Goal: Obtain resource: Download file/media

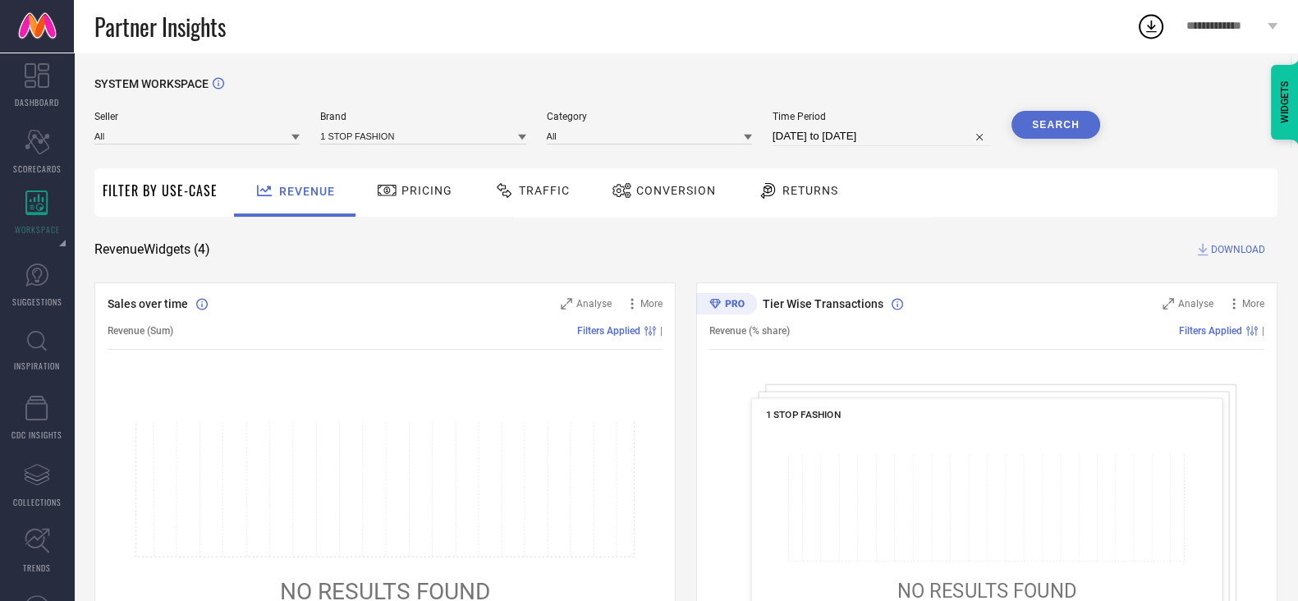
click at [426, 6] on div "Partner Insights" at bounding box center [615, 26] width 1042 height 53
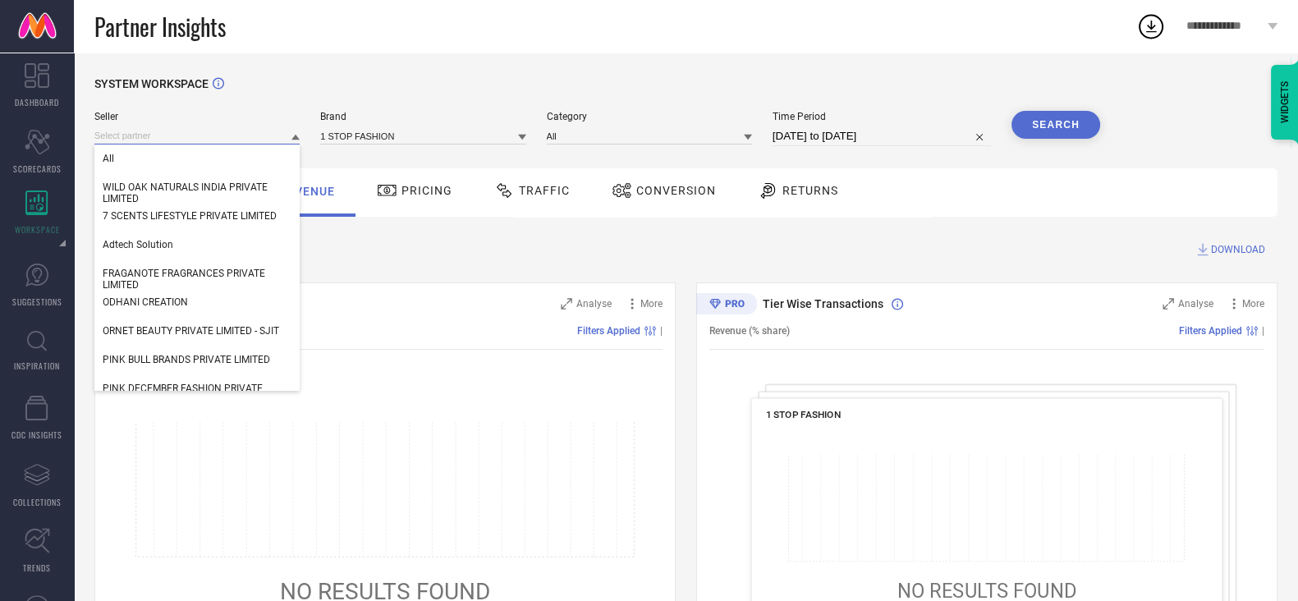
click at [232, 145] on input at bounding box center [196, 135] width 205 height 17
click at [203, 163] on div "All" at bounding box center [196, 159] width 205 height 28
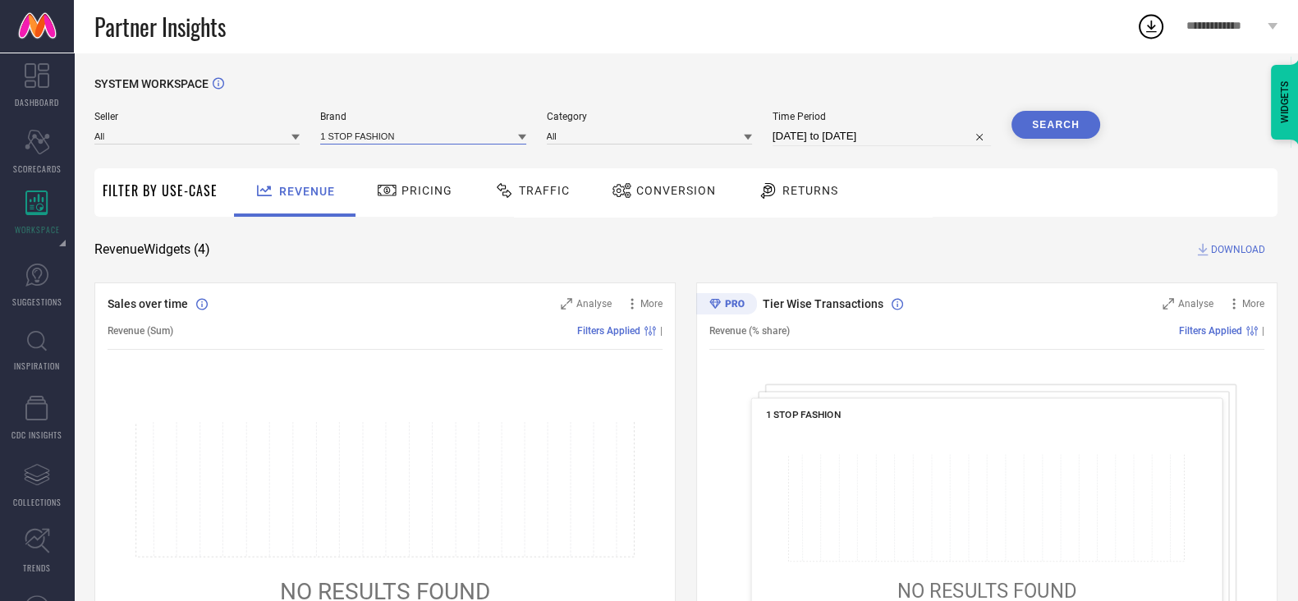
click at [377, 140] on input at bounding box center [422, 135] width 205 height 17
type input "3pin"
click at [363, 168] on div "3PIN" at bounding box center [422, 159] width 205 height 28
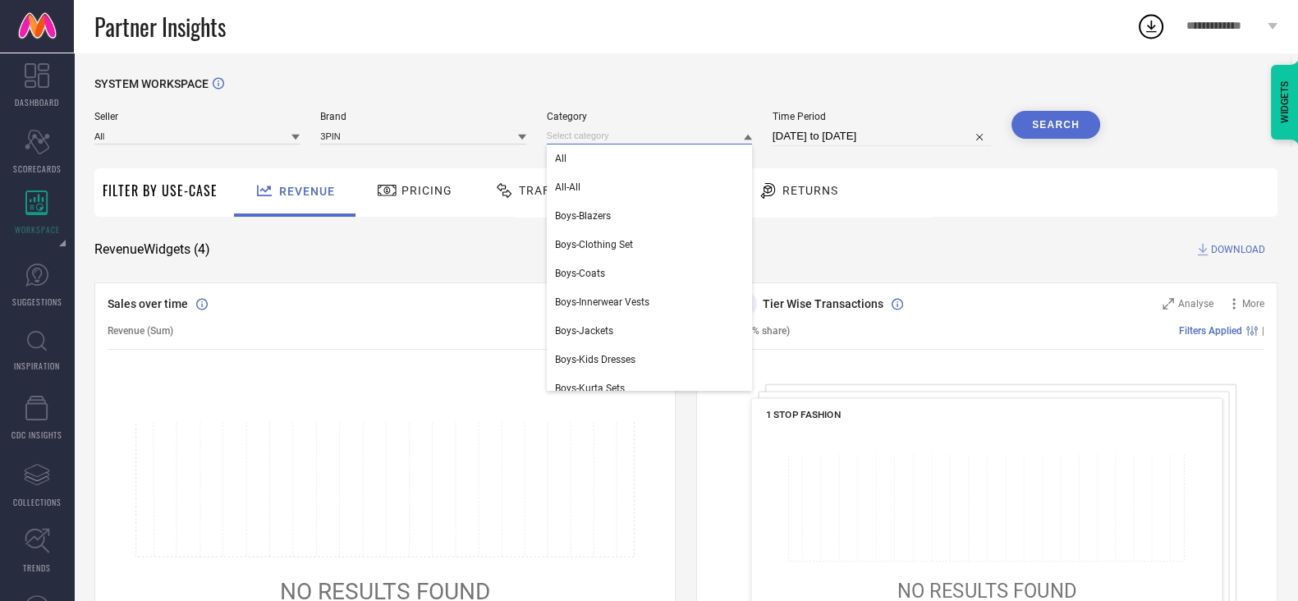
click at [600, 139] on input at bounding box center [649, 135] width 205 height 17
click at [595, 150] on div "All" at bounding box center [649, 159] width 205 height 28
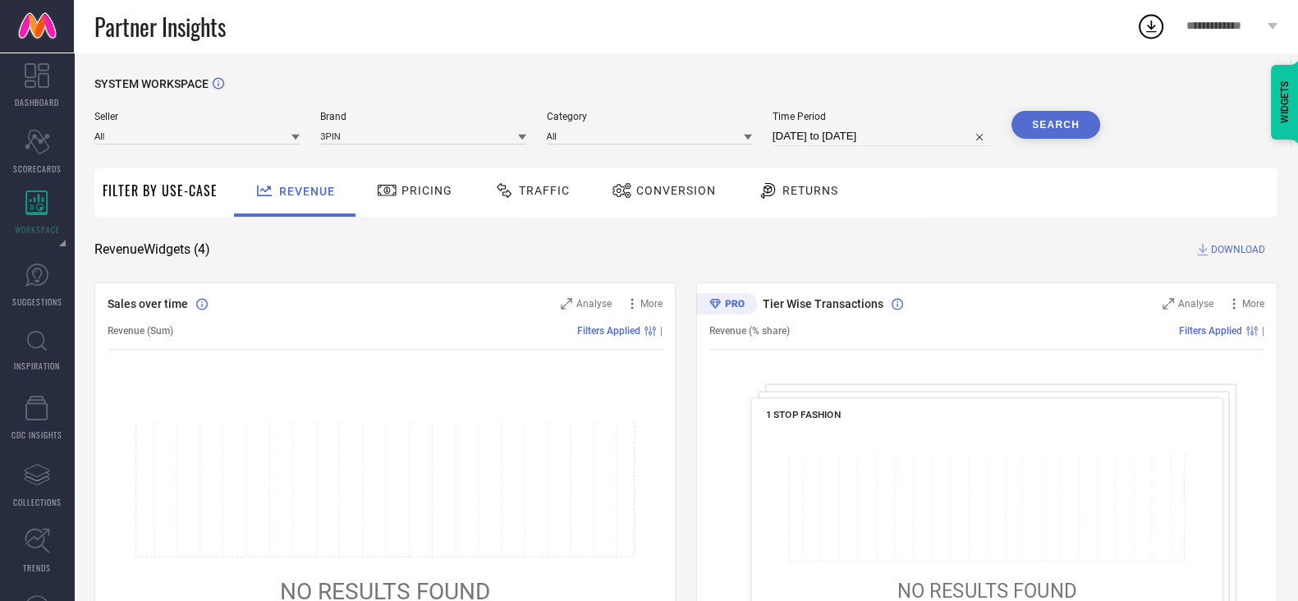
click at [841, 136] on input "[DATE] to [DATE]" at bounding box center [882, 136] width 218 height 20
select select "7"
select select "2025"
select select "8"
select select "2025"
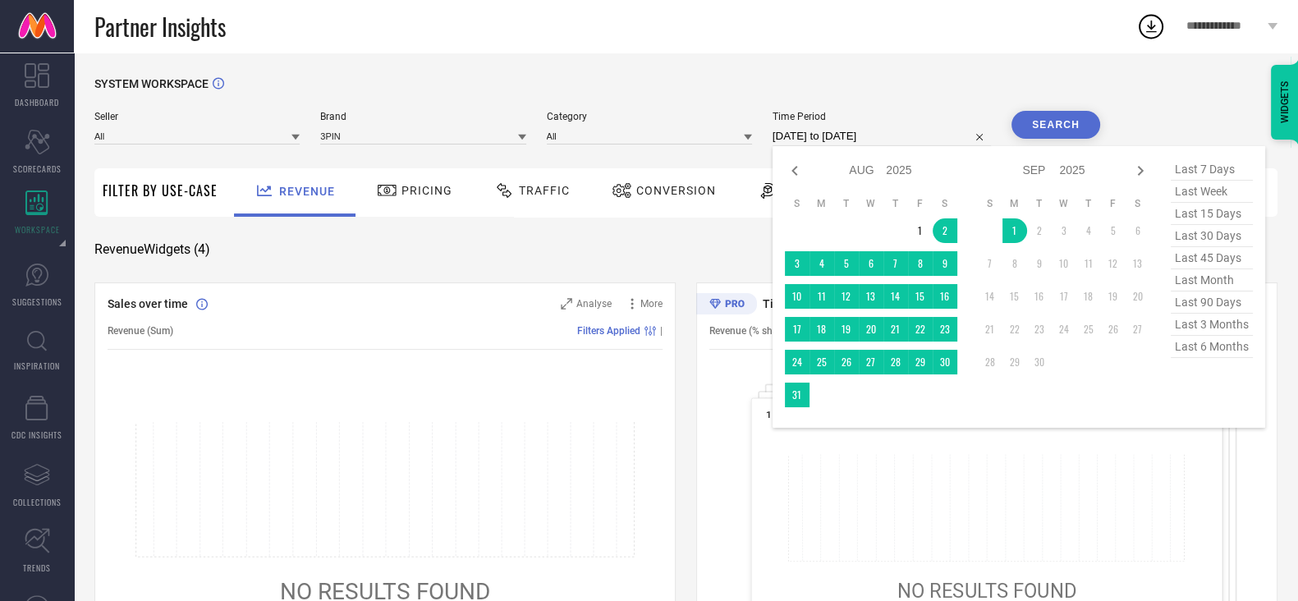
click at [1212, 345] on span "last 6 months" at bounding box center [1212, 347] width 82 height 22
type input "[DATE] to [DATE]"
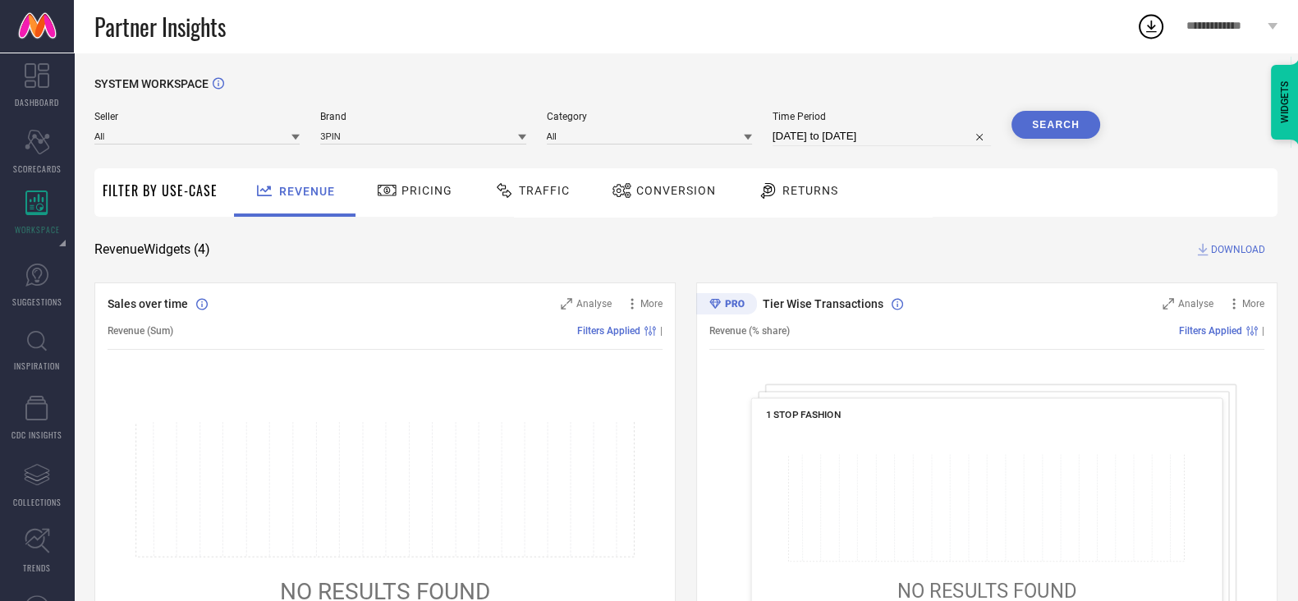
click at [1074, 117] on button "Search" at bounding box center [1056, 125] width 89 height 28
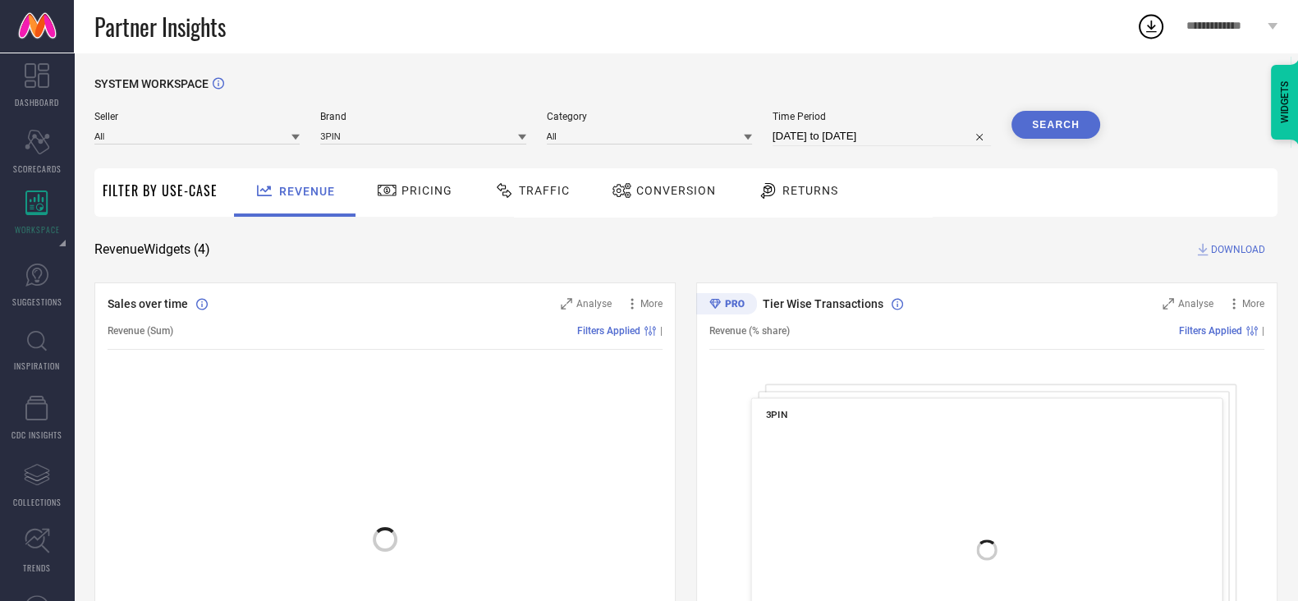
click at [431, 61] on div "SYSTEM WORKSPACE Seller All Brand 3PIN Category All Time Period [DATE] to [DATE…" at bounding box center [686, 601] width 1225 height 1096
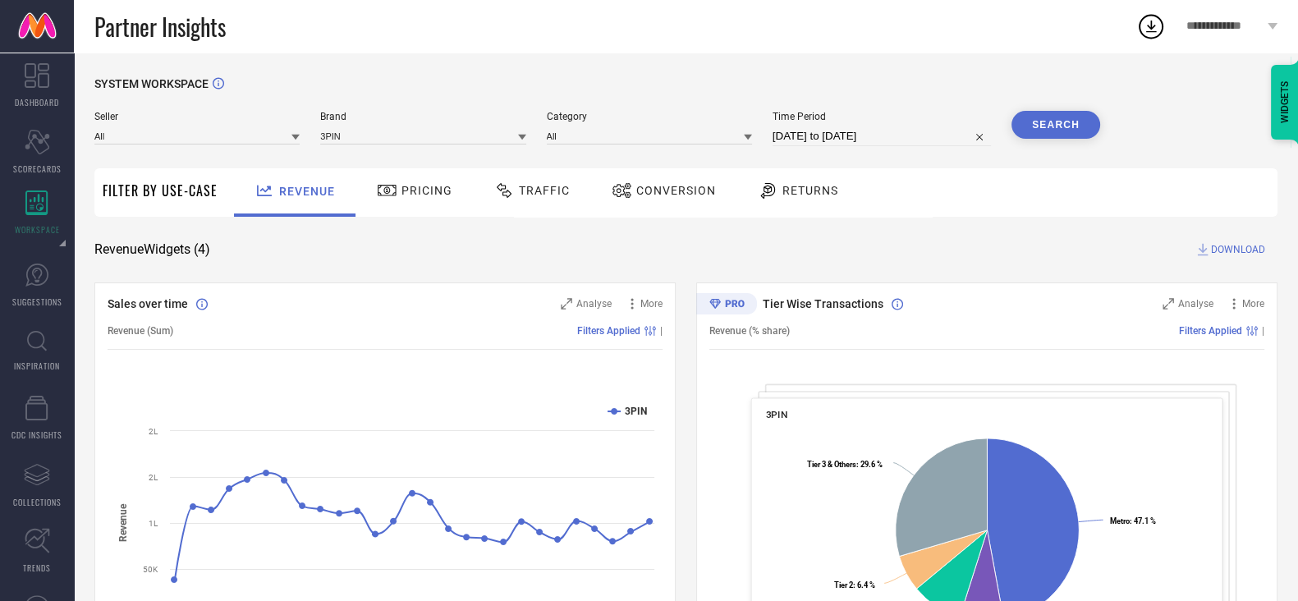
click at [527, 195] on span "Traffic" at bounding box center [544, 190] width 51 height 13
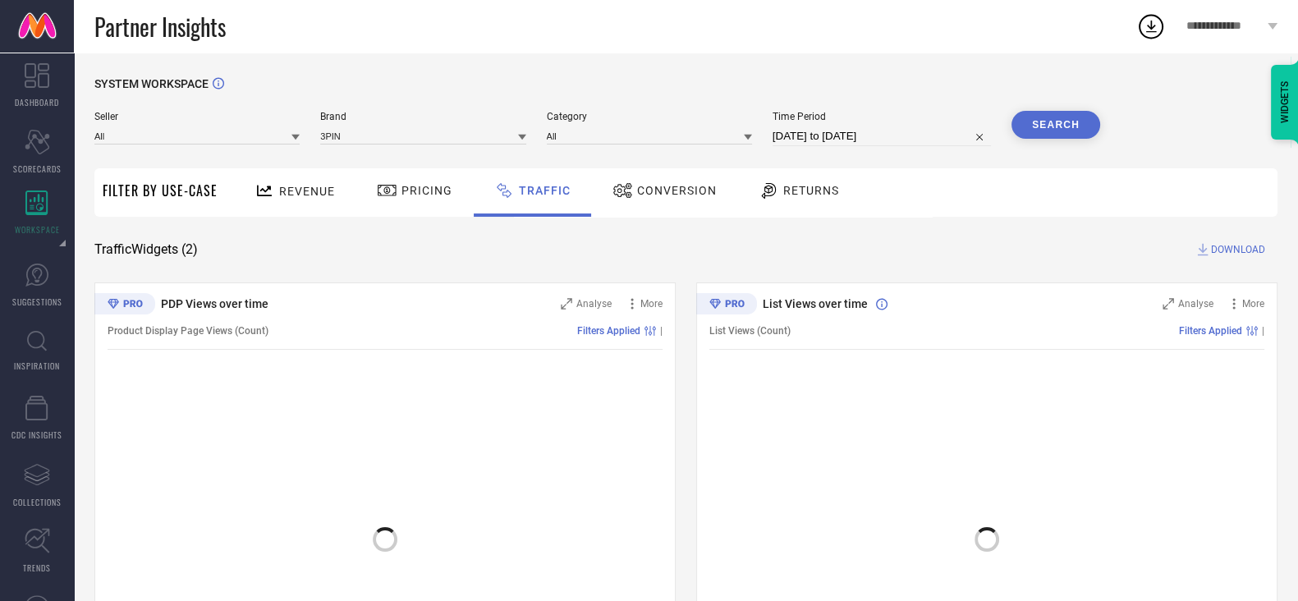
click at [834, 43] on div "Partner Insights" at bounding box center [615, 26] width 1042 height 53
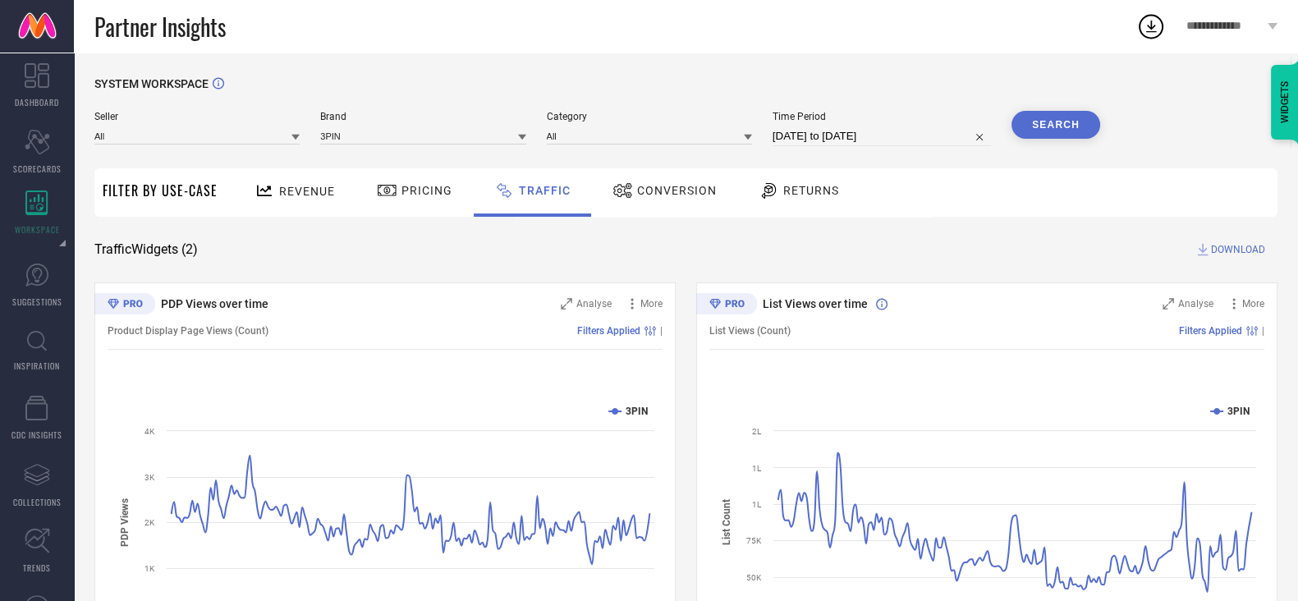
click at [920, 126] on div "Time Period [DATE] to [DATE]" at bounding box center [882, 128] width 218 height 35
select select "2"
select select "2025"
select select "3"
select select "2025"
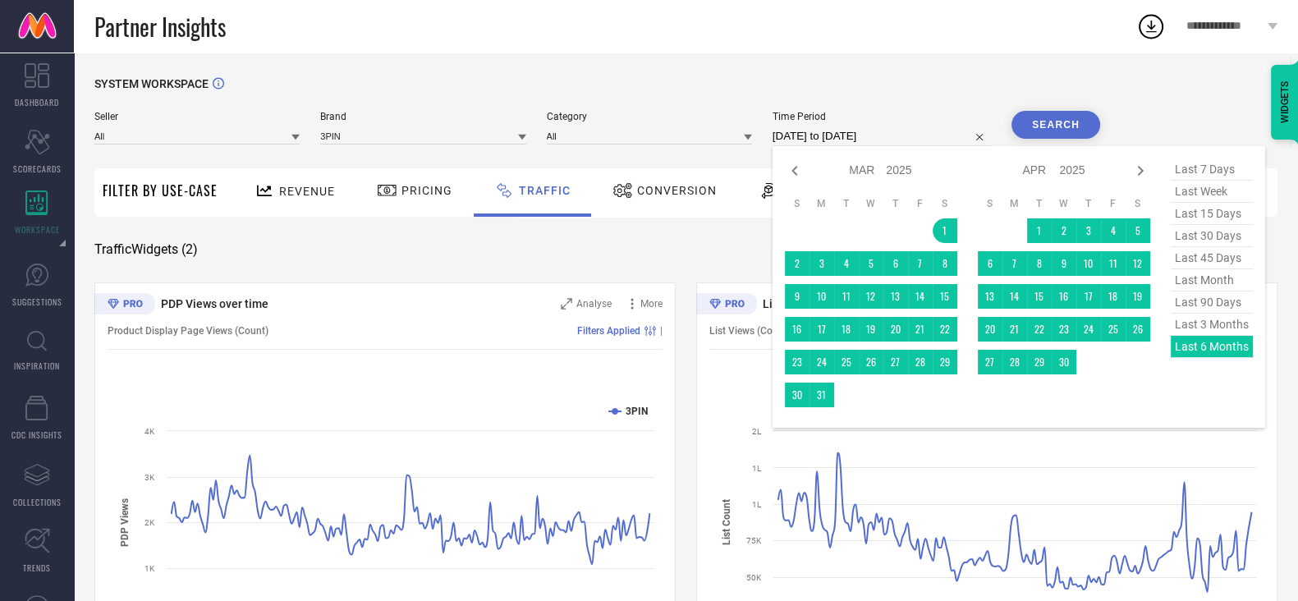
click at [918, 135] on input "[DATE] to [DATE]" at bounding box center [882, 136] width 218 height 20
click at [1216, 359] on div "last 7 days last week last 15 days last 30 days last 45 days last month last 90…" at bounding box center [1212, 287] width 82 height 257
click at [1212, 330] on span "last 3 months" at bounding box center [1212, 325] width 82 height 22
type input "[DATE] to [DATE]"
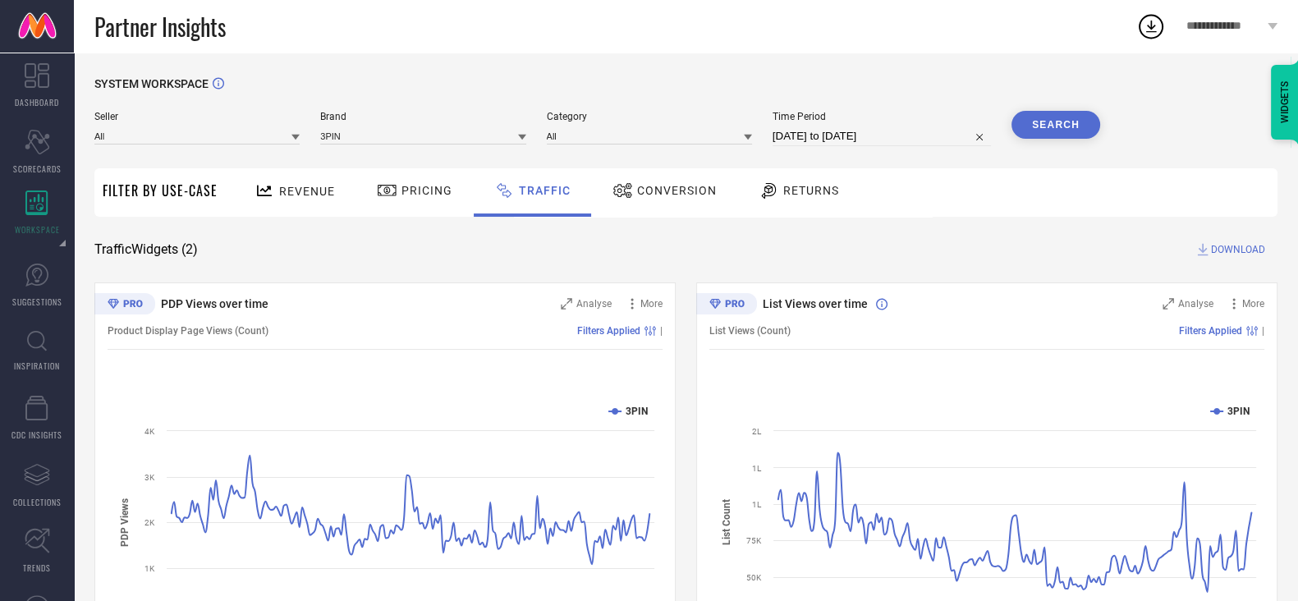
click at [1048, 108] on div "SYSTEM WORKSPACE" at bounding box center [685, 94] width 1183 height 34
click at [1045, 129] on button "Search" at bounding box center [1056, 125] width 89 height 28
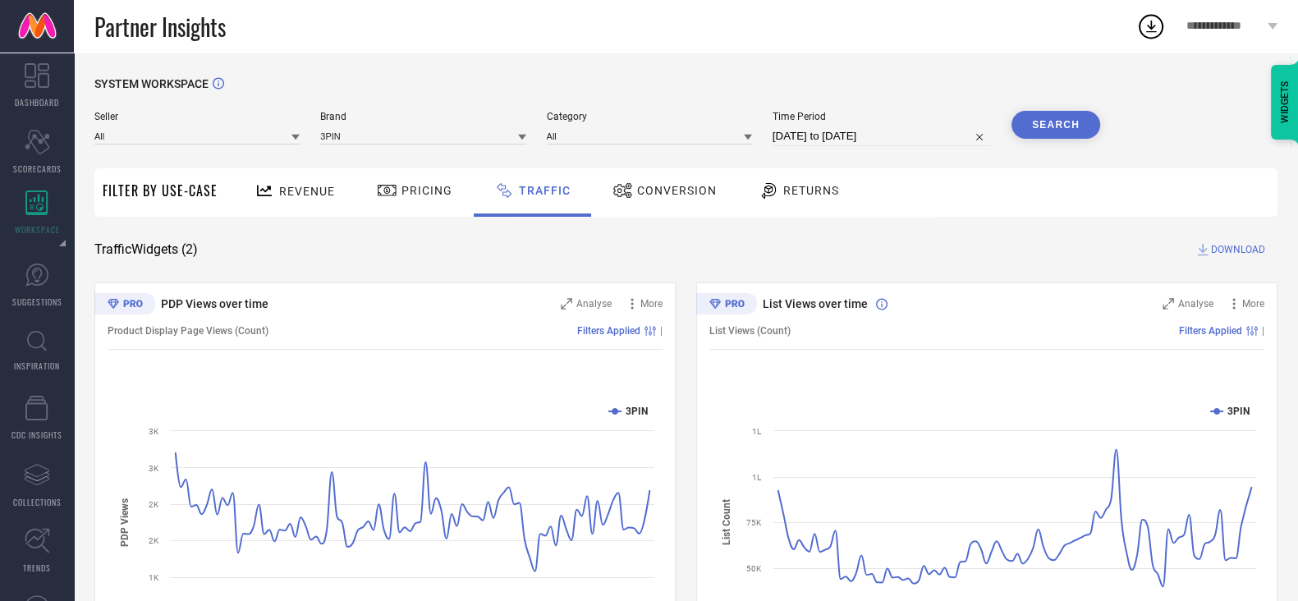
click at [1235, 246] on span "DOWNLOAD" at bounding box center [1238, 249] width 54 height 16
click at [1155, 22] on icon at bounding box center [1152, 26] width 30 height 30
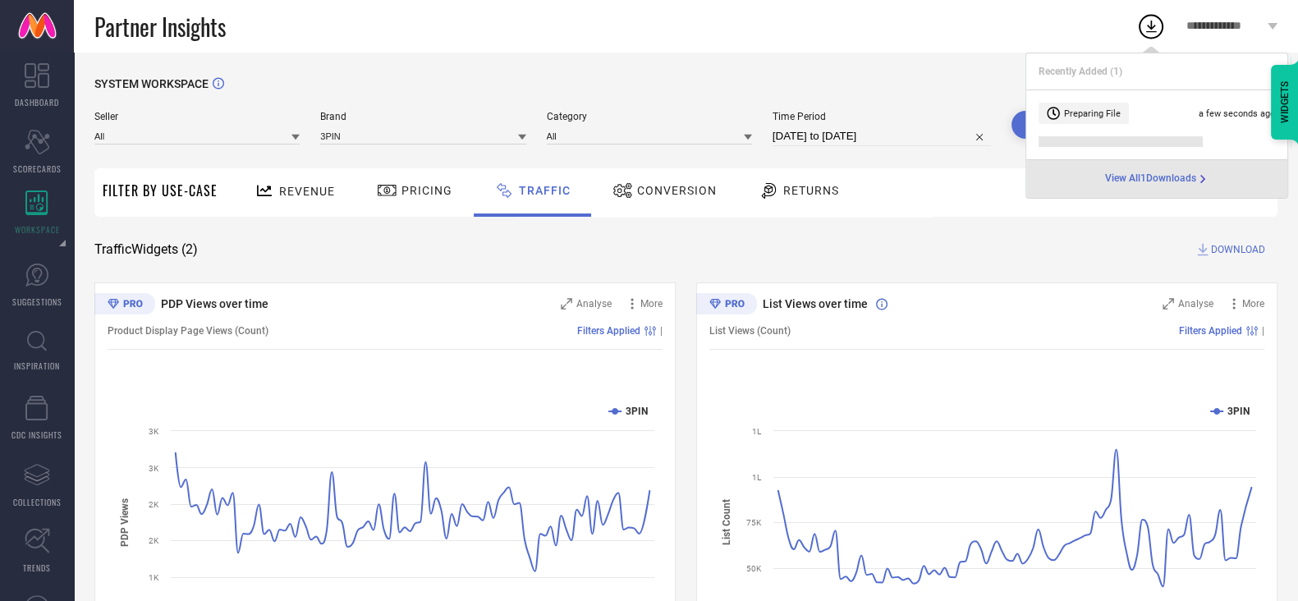
click at [998, 25] on div "Partner Insights" at bounding box center [615, 26] width 1042 height 53
